Goal: Task Accomplishment & Management: Use online tool/utility

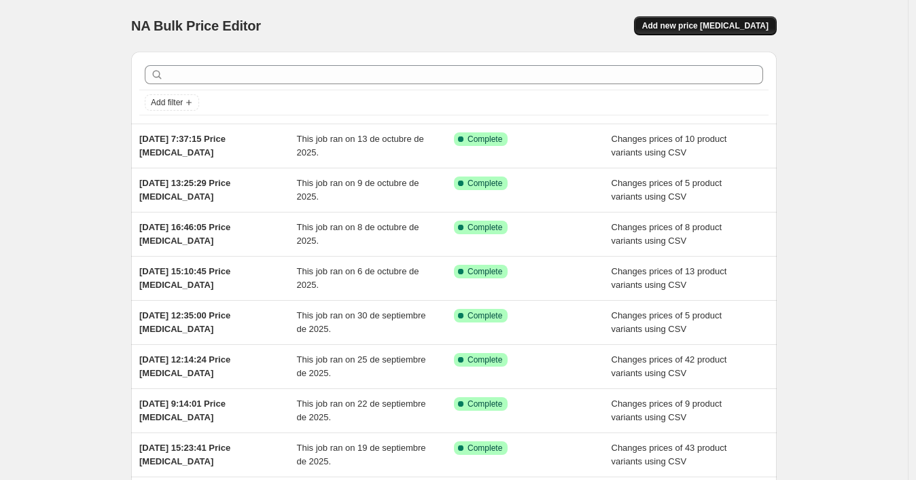
click at [682, 30] on span "Add new price [MEDICAL_DATA]" at bounding box center [705, 25] width 126 height 11
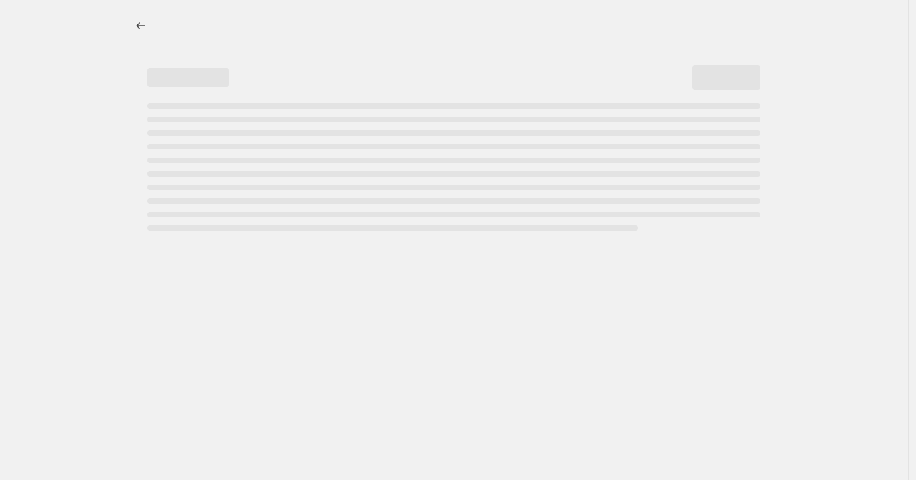
select select "percentage"
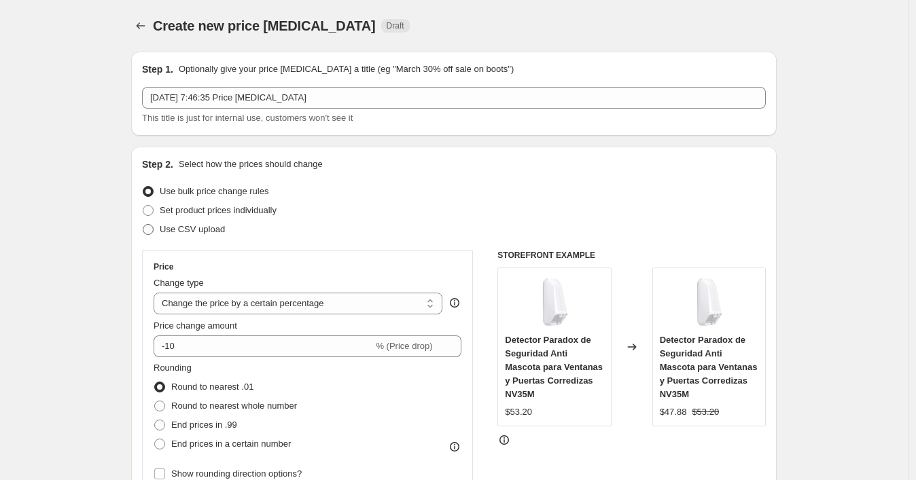
click at [175, 227] on span "Use CSV upload" at bounding box center [192, 229] width 65 height 10
click at [143, 225] on input "Use CSV upload" at bounding box center [143, 224] width 1 height 1
radio input "true"
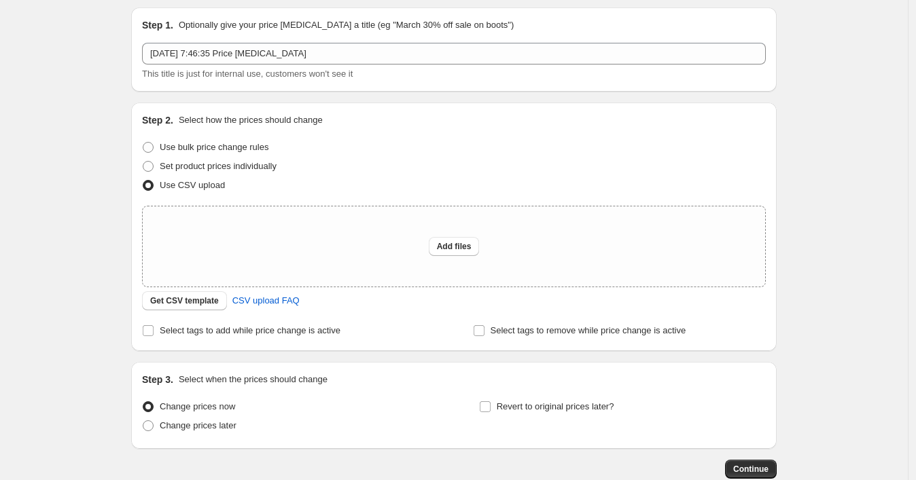
scroll to position [125, 0]
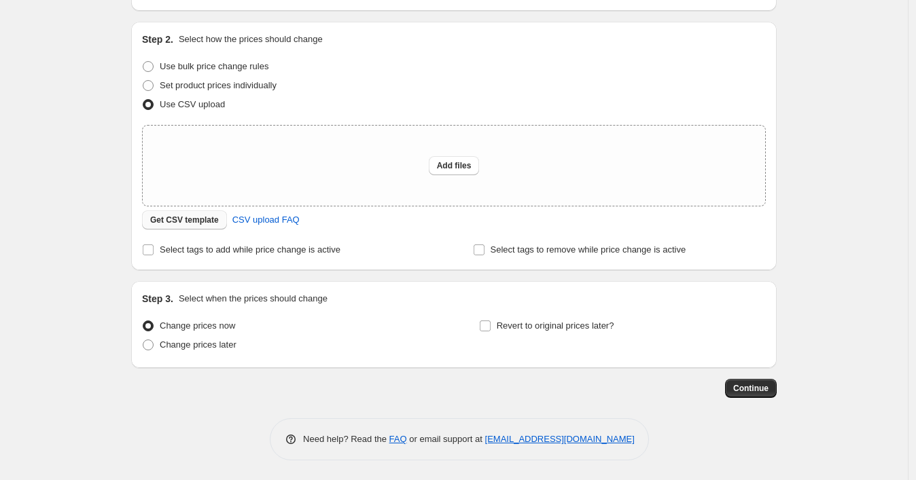
click at [181, 222] on span "Get CSV template" at bounding box center [184, 220] width 69 height 11
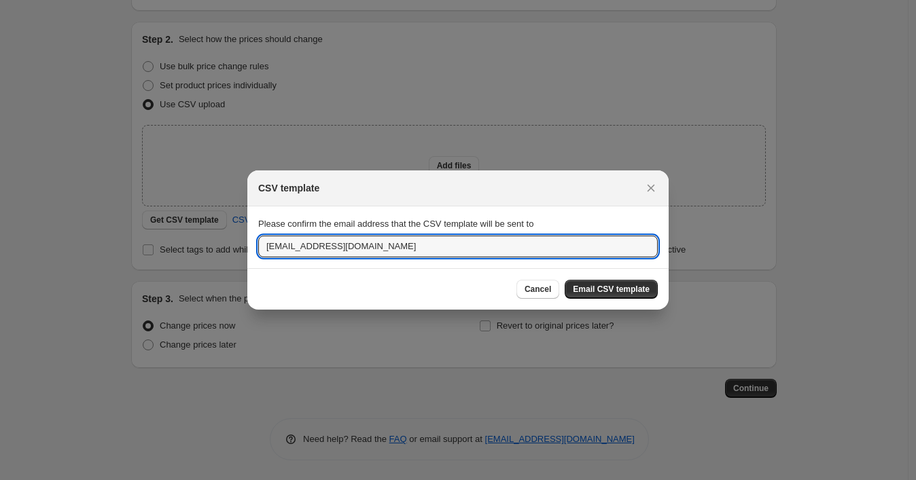
drag, startPoint x: 338, startPoint y: 234, endPoint x: 238, endPoint y: 232, distance: 99.9
click at [238, 480] on div "CSV template Please confirm the email address that the CSV template will be sen…" at bounding box center [458, 481] width 916 height 0
paste input "wshopify738"
type input "[EMAIL_ADDRESS][DOMAIN_NAME]"
click at [613, 281] on button "Email CSV template" at bounding box center [611, 289] width 93 height 19
